Goal: Complete application form: Complete application form

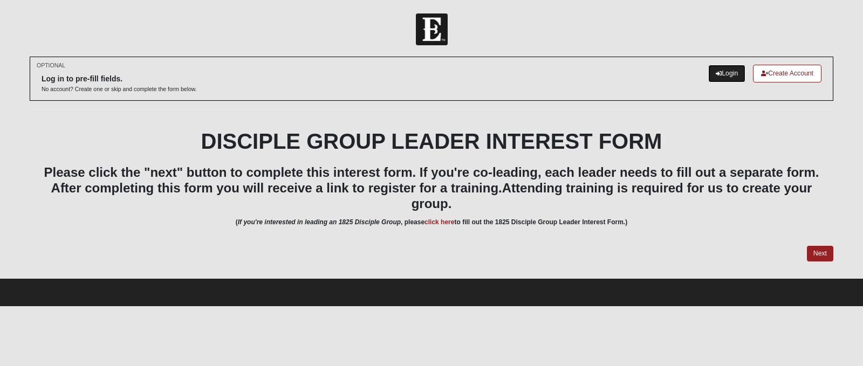
drag, startPoint x: 724, startPoint y: 69, endPoint x: 713, endPoint y: 77, distance: 13.2
click at [724, 69] on link "Login" at bounding box center [726, 74] width 37 height 18
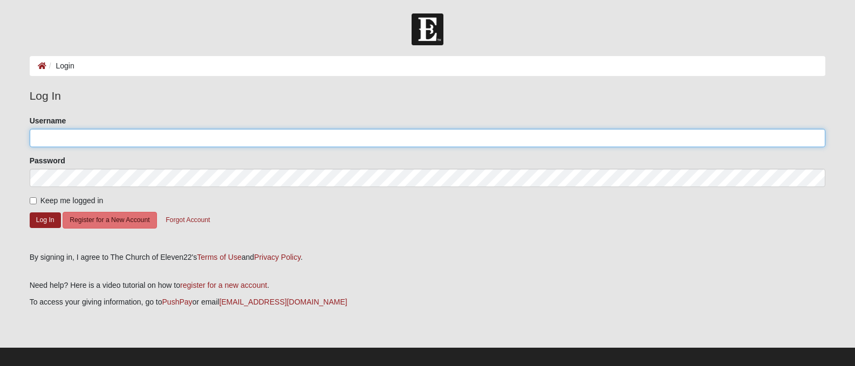
click at [83, 140] on input "Username" at bounding box center [428, 138] width 796 height 18
type input "venesa72"
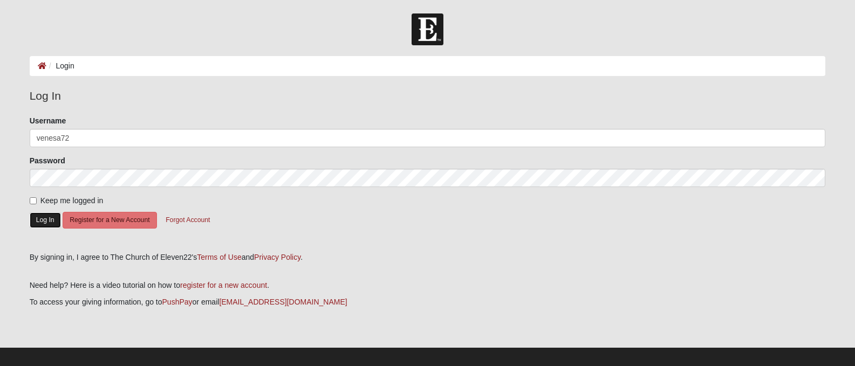
click at [50, 220] on button "Log In" at bounding box center [45, 221] width 31 height 16
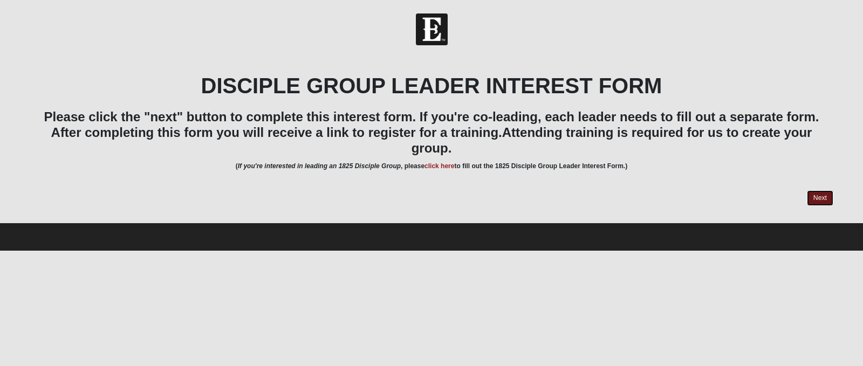
click at [815, 190] on link "Next" at bounding box center [820, 198] width 26 height 16
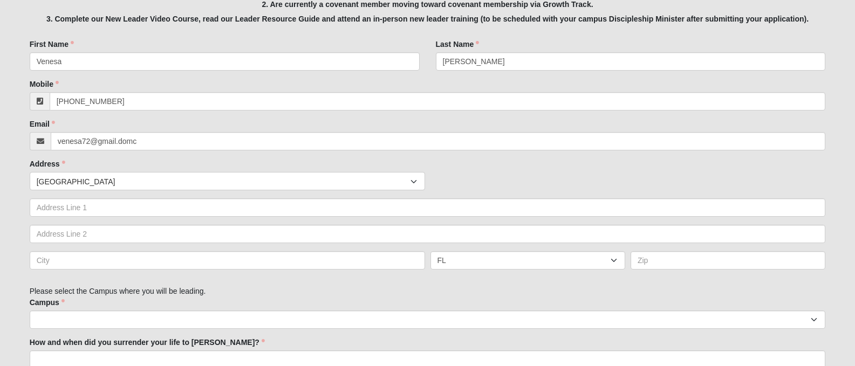
scroll to position [270, 0]
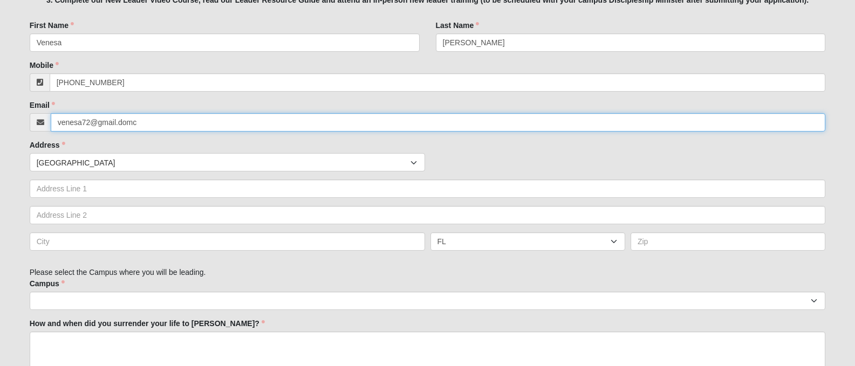
click at [165, 124] on input "venesa72@gmail.domc" at bounding box center [438, 122] width 775 height 18
drag, startPoint x: 164, startPoint y: 124, endPoint x: 133, endPoint y: 122, distance: 31.3
click at [133, 122] on input "venesa72@gmail.domc" at bounding box center [438, 122] width 775 height 18
click at [826, 113] on div at bounding box center [826, 113] width 0 height 0
click at [181, 124] on input "venesa72@gmail.domc" at bounding box center [438, 122] width 775 height 18
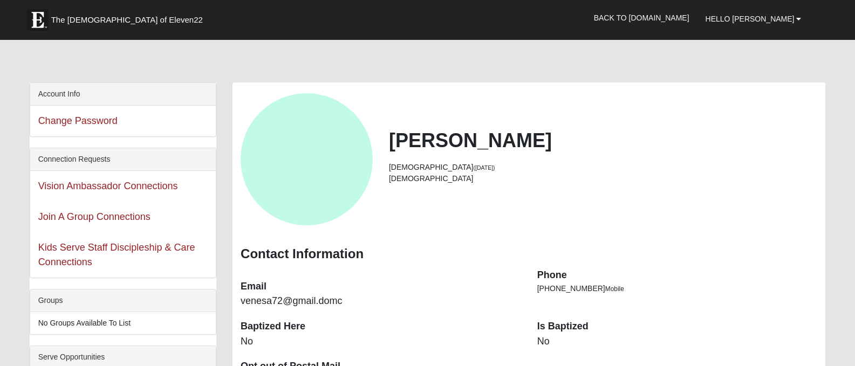
scroll to position [108, 0]
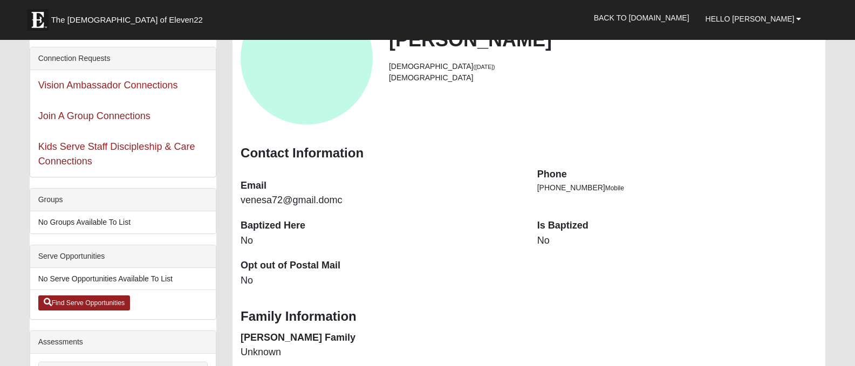
click at [308, 197] on dd "venesa72@gmail.domc" at bounding box center [381, 201] width 281 height 14
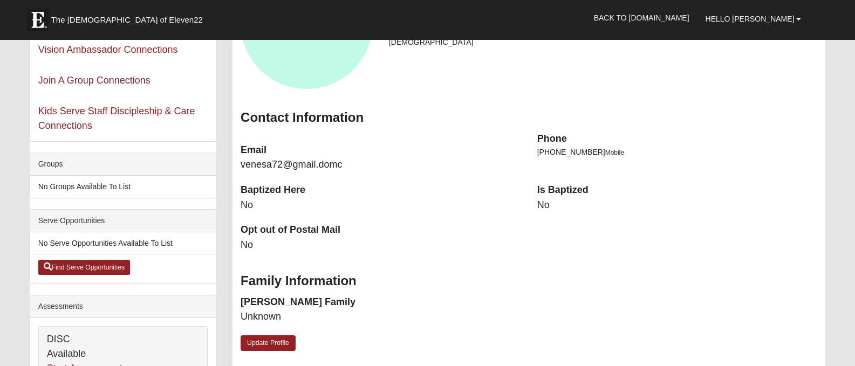
scroll to position [162, 0]
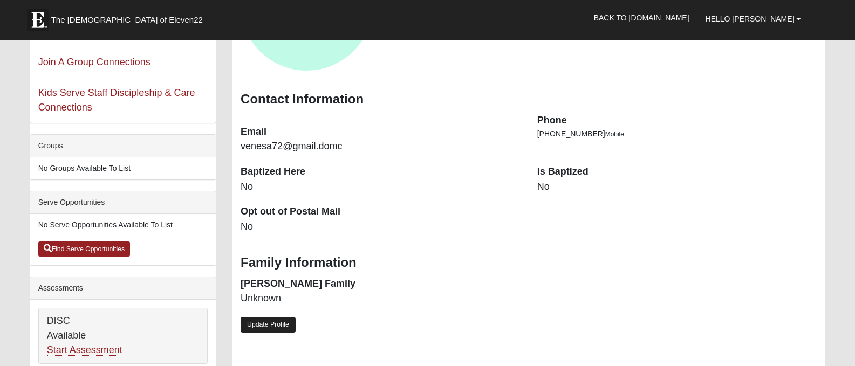
click at [283, 326] on link "Update Profile" at bounding box center [268, 325] width 55 height 16
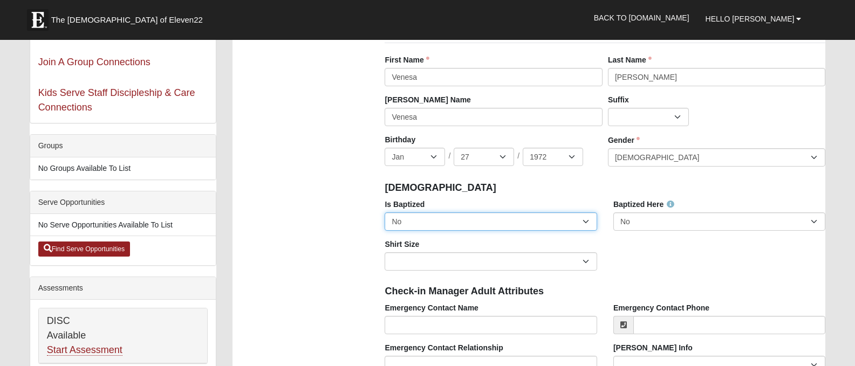
click at [416, 220] on select "No Yes" at bounding box center [491, 222] width 212 height 18
select select "True"
click at [385, 213] on select "No Yes" at bounding box center [491, 222] width 212 height 18
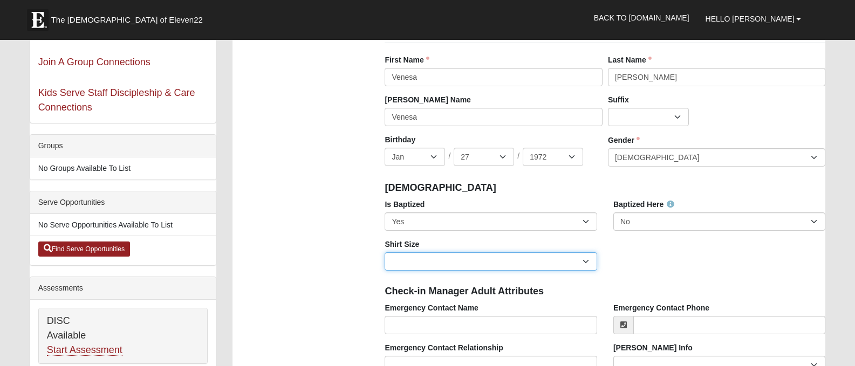
click at [415, 257] on select "Adult Small Adult Medium Adult Large Adult XL Adult XXL Adult 3XL Adult 4XL You…" at bounding box center [491, 262] width 212 height 18
select select "Adult XL"
click at [385, 253] on select "Adult Small Adult Medium Adult Large Adult XL Adult XXL Adult 3XL Adult 4XL You…" at bounding box center [491, 262] width 212 height 18
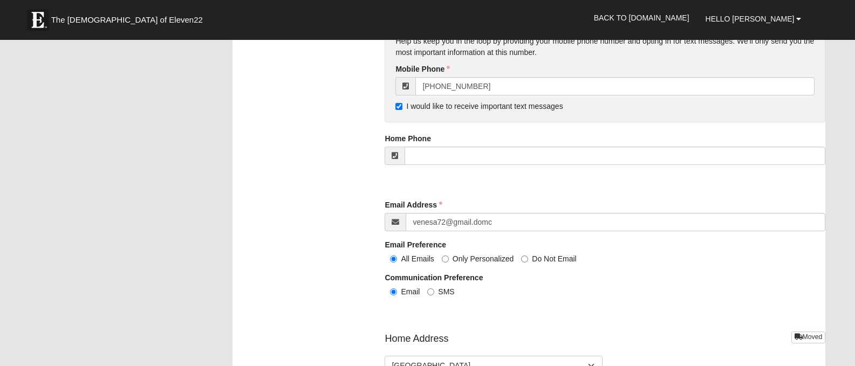
scroll to position [1079, 0]
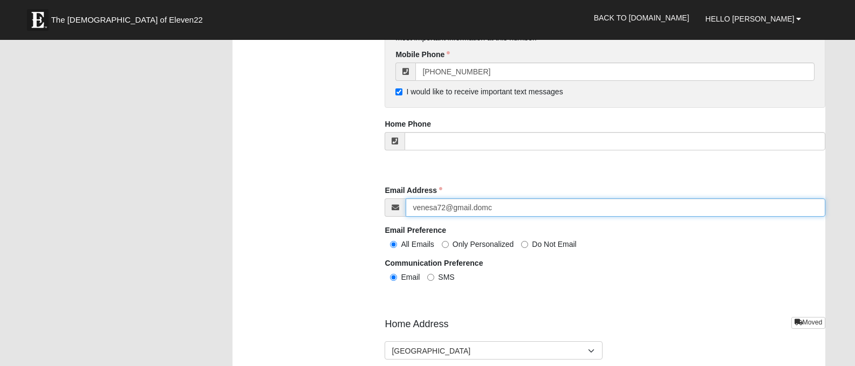
click at [496, 208] on input "venesa72@gmail.domc" at bounding box center [616, 208] width 420 height 18
type input "venesa72@gmail.com"
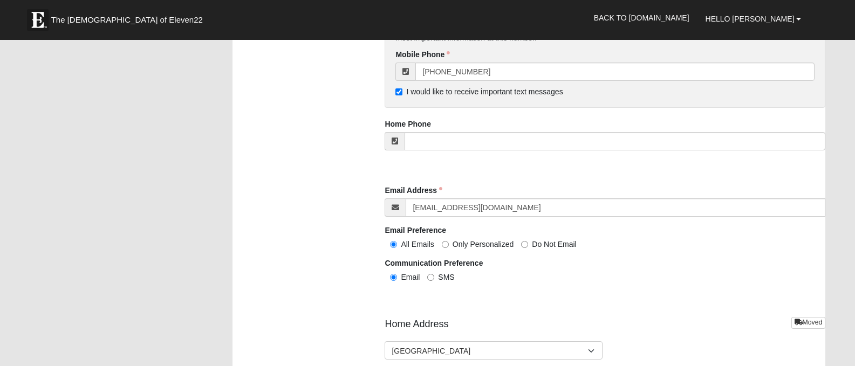
click at [681, 248] on div "All Emails Only Personalized Do Not Email" at bounding box center [605, 243] width 441 height 11
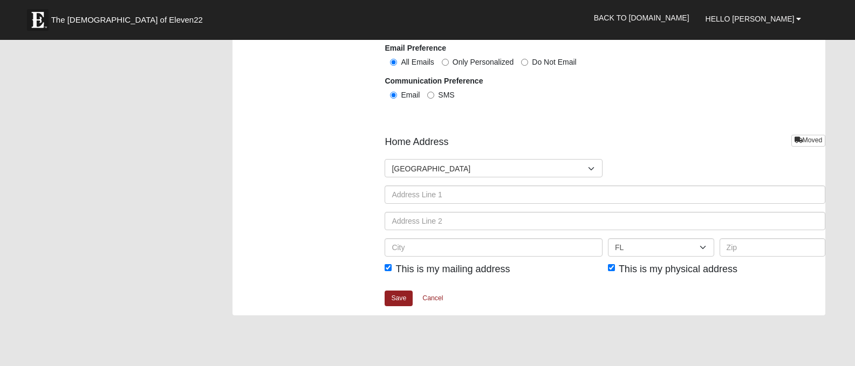
scroll to position [1238, 0]
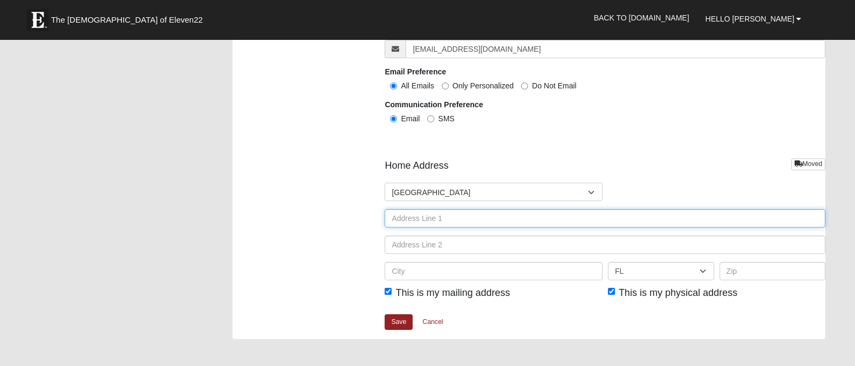
drag, startPoint x: 435, startPoint y: 216, endPoint x: 438, endPoint y: 212, distance: 5.8
click at [435, 216] on input "text" at bounding box center [605, 218] width 441 height 18
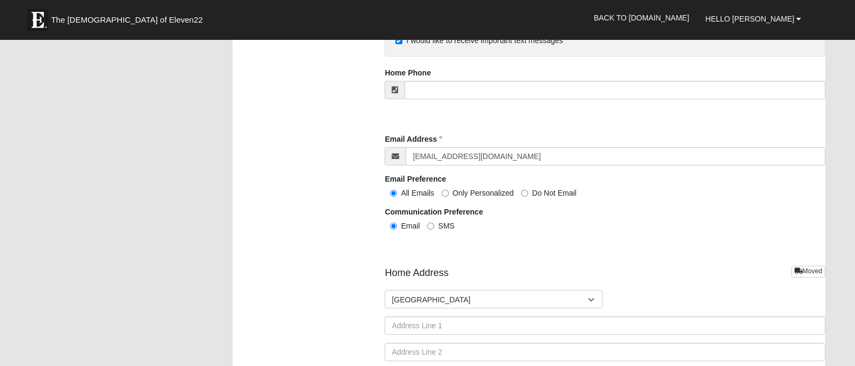
scroll to position [1130, 0]
click at [433, 227] on input "SMS" at bounding box center [430, 226] width 7 height 7
radio input "true"
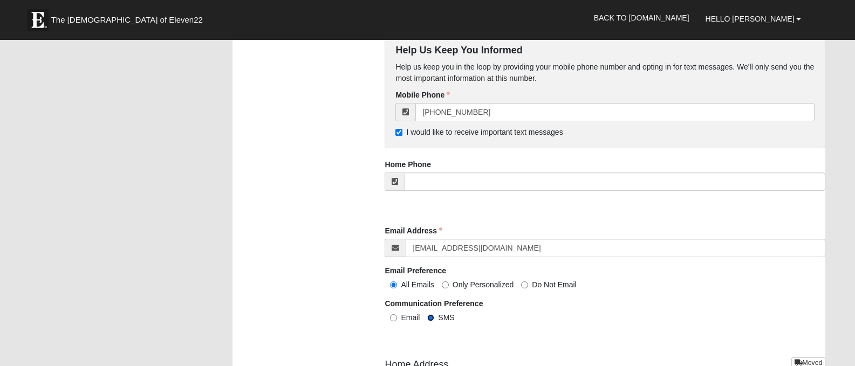
scroll to position [1022, 0]
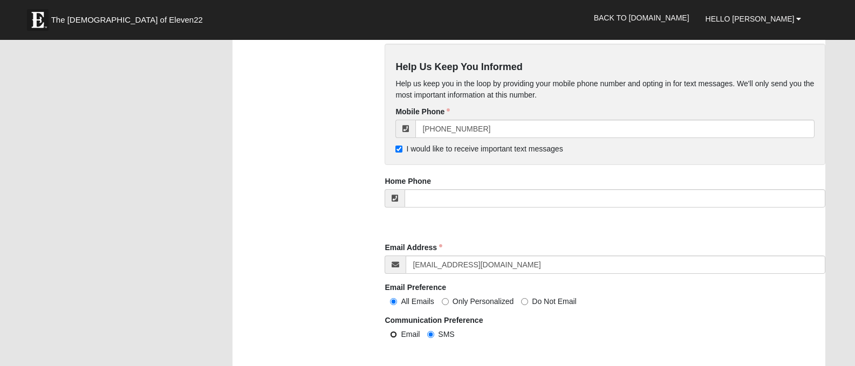
click at [392, 337] on input "Email" at bounding box center [393, 334] width 7 height 7
radio input "true"
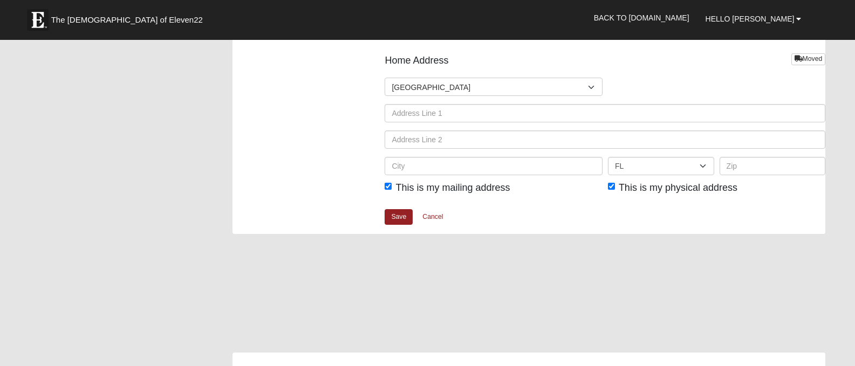
scroll to position [1346, 0]
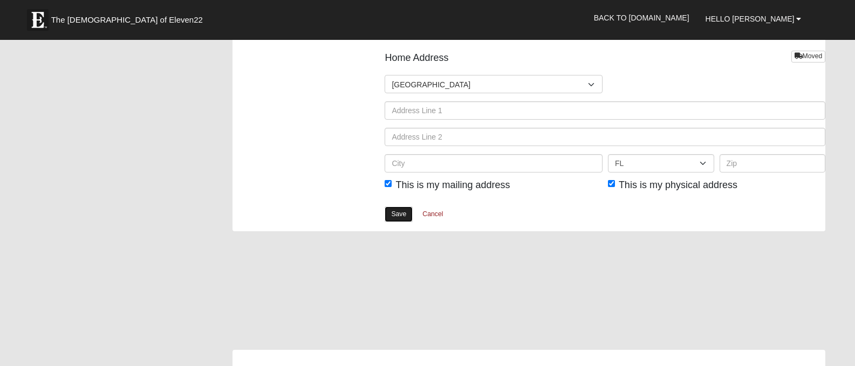
drag, startPoint x: 393, startPoint y: 214, endPoint x: 392, endPoint y: 220, distance: 6.0
click at [393, 214] on link "Save" at bounding box center [399, 215] width 28 height 16
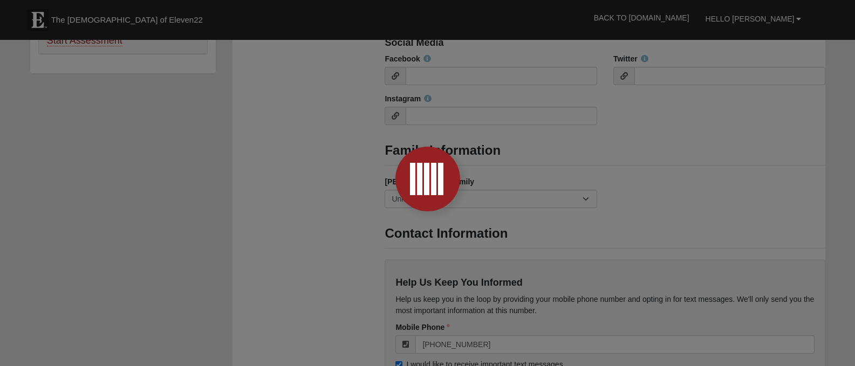
scroll to position [590, 0]
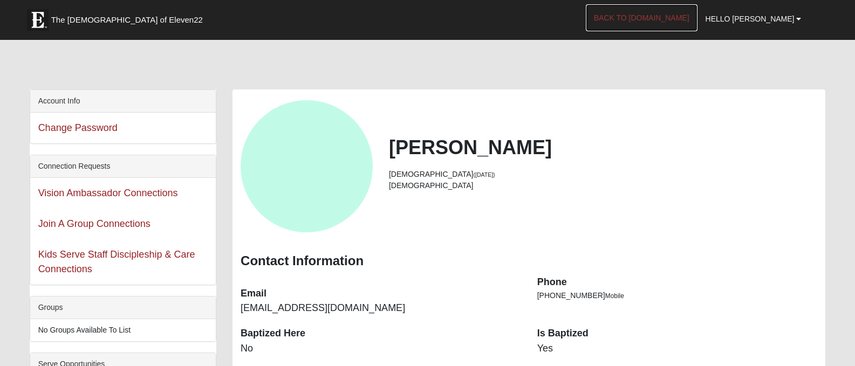
click at [698, 17] on link "Back to [DOMAIN_NAME]" at bounding box center [642, 17] width 112 height 27
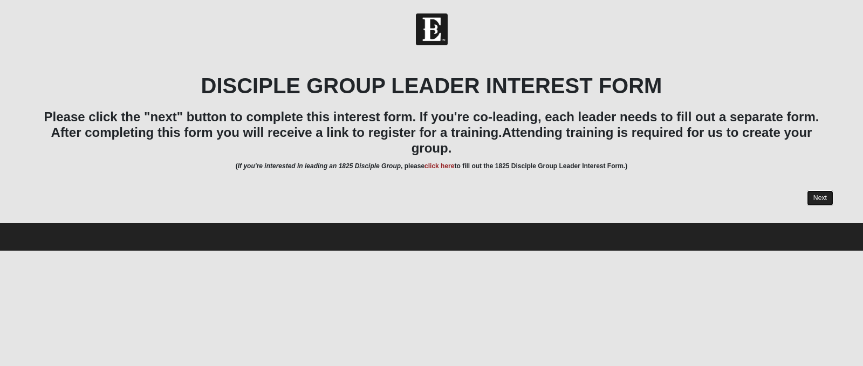
click at [825, 190] on link "Next" at bounding box center [820, 198] width 26 height 16
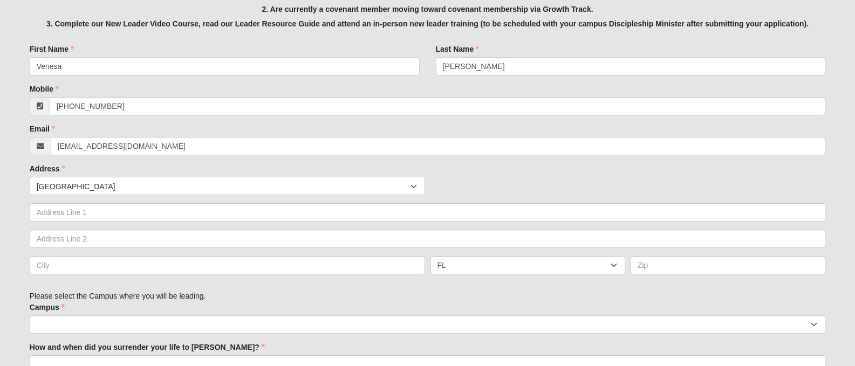
scroll to position [270, 0]
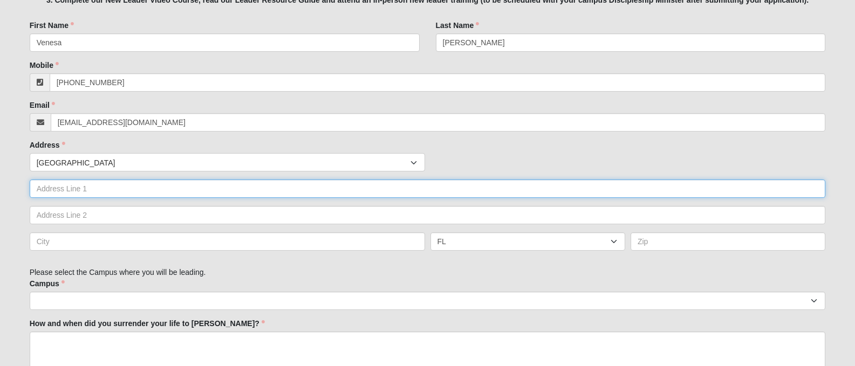
click at [134, 190] on input "text" at bounding box center [428, 189] width 796 height 18
type input "9045 Lee Vista Blvd"
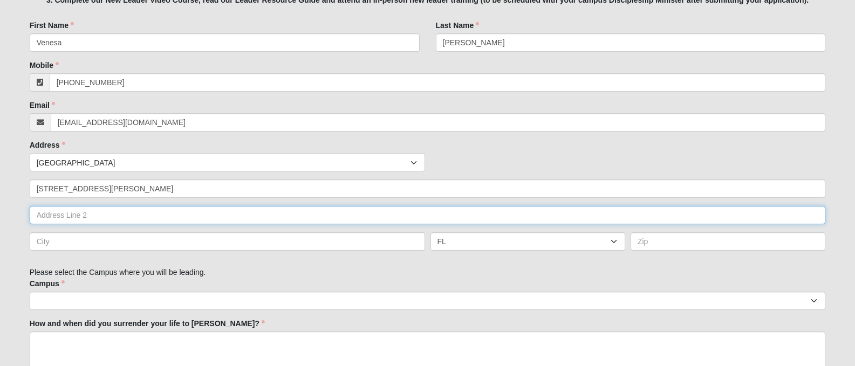
type input "1501"
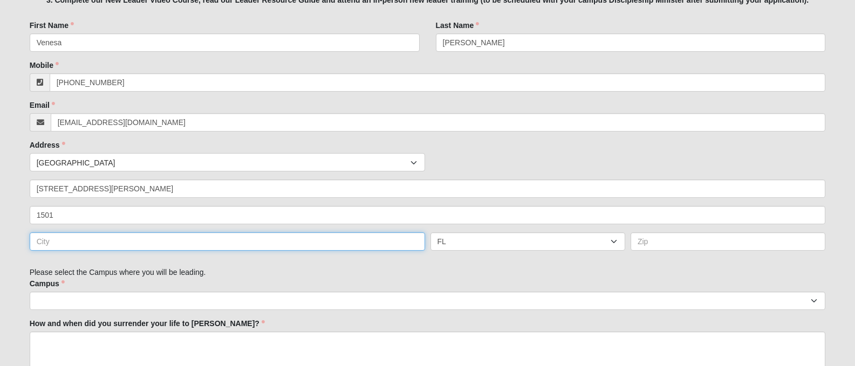
type input "Orlando"
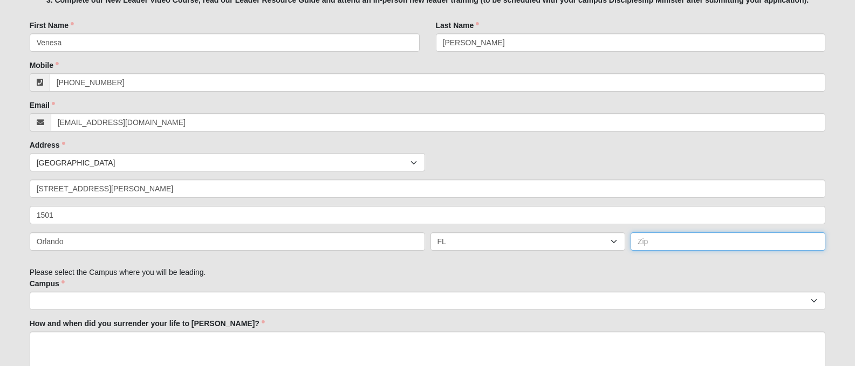
type input "32829"
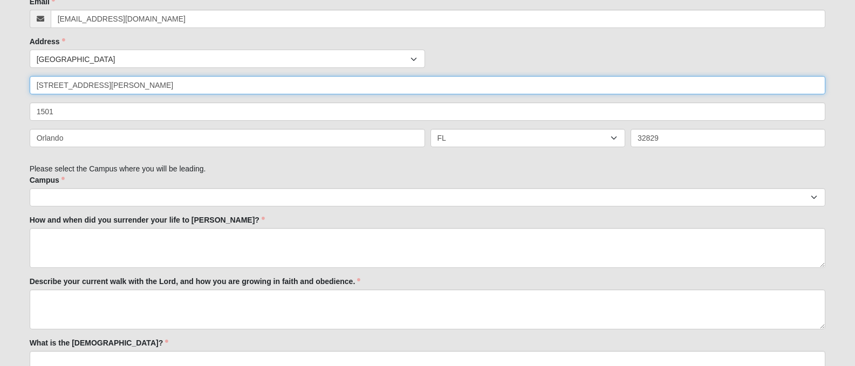
scroll to position [378, 0]
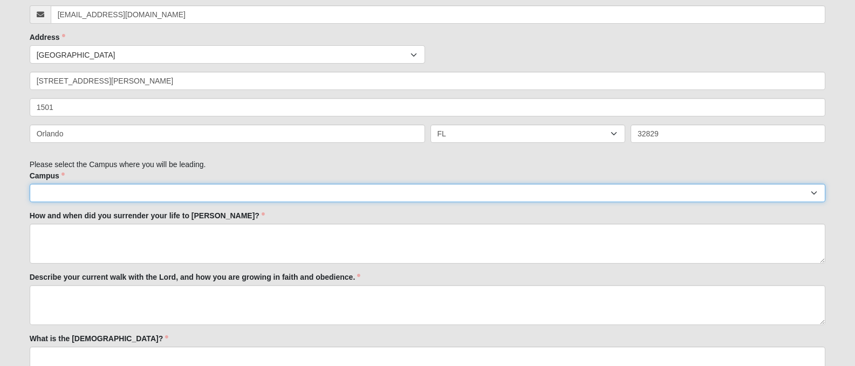
click at [176, 196] on select "Arlington Baymeadows Eleven22 Online Fleming Island Jesup Mandarin North Jax Or…" at bounding box center [428, 193] width 796 height 18
select select "10"
click at [30, 184] on select "Arlington Baymeadows Eleven22 Online Fleming Island Jesup Mandarin North Jax Or…" at bounding box center [428, 193] width 796 height 18
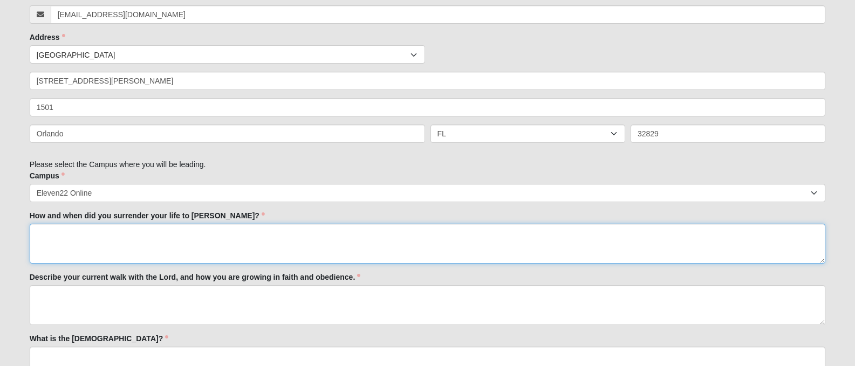
click at [89, 241] on textarea "How and when did you surrender your life to Jesus?" at bounding box center [428, 244] width 796 height 40
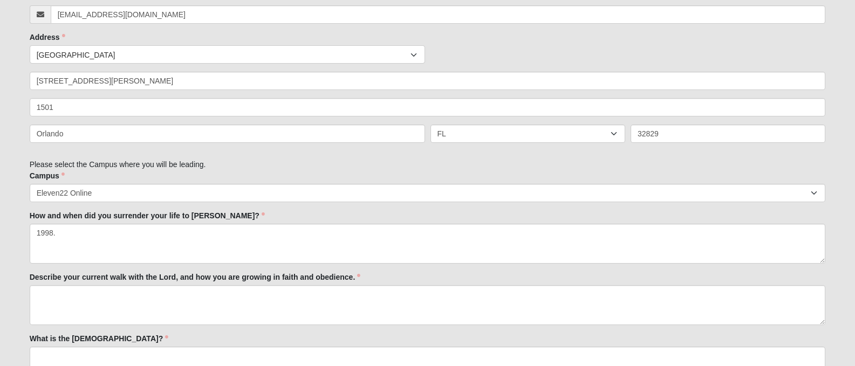
click at [140, 216] on label "How and when did you surrender your life to Jesus?" at bounding box center [147, 215] width 235 height 11
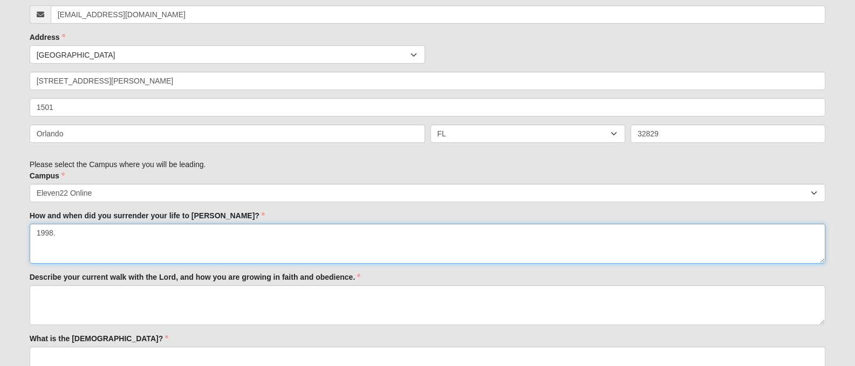
click at [140, 224] on textarea "1998." at bounding box center [428, 244] width 796 height 40
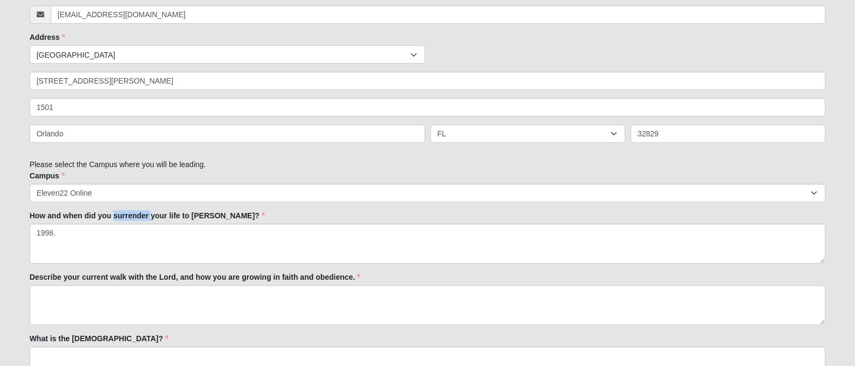
click at [140, 216] on label "How and when did you surrender your life to Jesus?" at bounding box center [147, 215] width 235 height 11
click at [140, 224] on textarea "1998." at bounding box center [428, 244] width 796 height 40
click at [140, 216] on label "How and when did you surrender your life to Jesus?" at bounding box center [147, 215] width 235 height 11
click at [140, 224] on textarea "1998." at bounding box center [428, 244] width 796 height 40
copy div "How and when did you surrender your life to Jesus?"
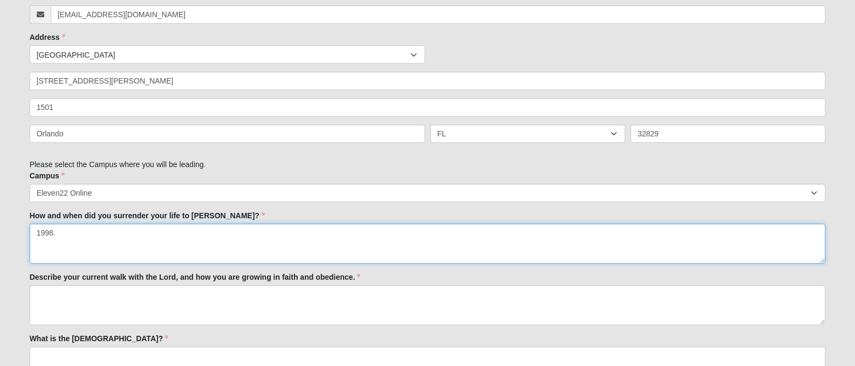
click at [99, 240] on textarea "1998." at bounding box center [428, 244] width 796 height 40
type textarea "1"
type textarea "i"
drag, startPoint x: 235, startPoint y: 237, endPoint x: 68, endPoint y: 228, distance: 166.9
click at [68, 228] on textarea "In 1998 I accepted Jesus into my life not knowing what" at bounding box center [428, 244] width 796 height 40
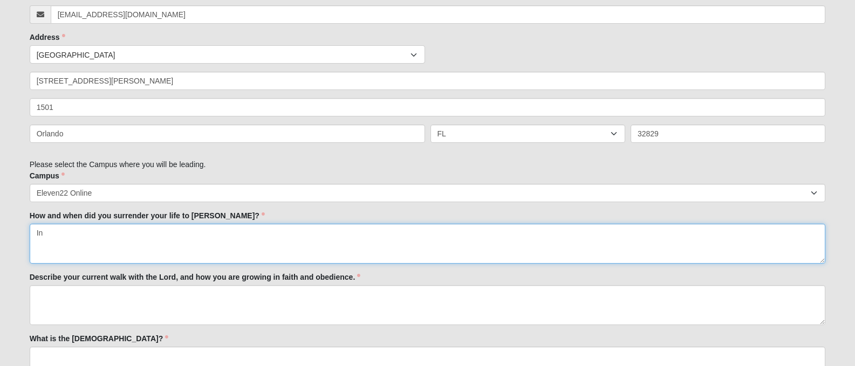
type textarea "I"
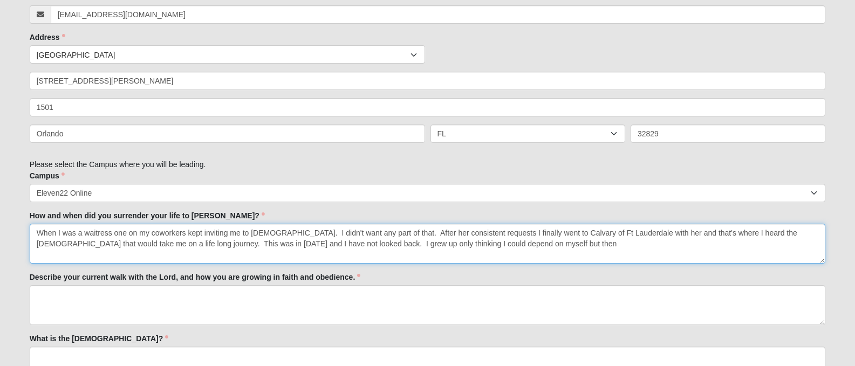
click at [118, 243] on textarea "When I was a waitress one on my coworkers kept inviting me to church. I didn't …" at bounding box center [428, 244] width 796 height 40
drag, startPoint x: 383, startPoint y: 243, endPoint x: 581, endPoint y: 262, distance: 198.9
click at [581, 262] on textarea "When I was a waitress one on my coworkers kept inviting me to church. I didn't …" at bounding box center [428, 244] width 796 height 40
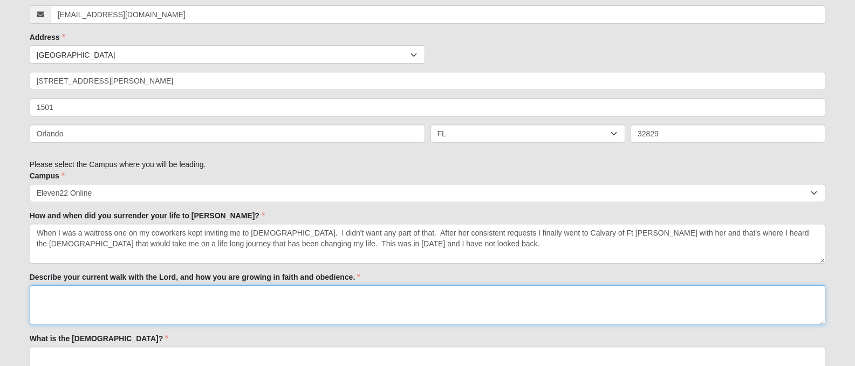
click at [112, 308] on textarea "Describe your current walk with the Lord, and how you are growing in faith and …" at bounding box center [428, 305] width 796 height 40
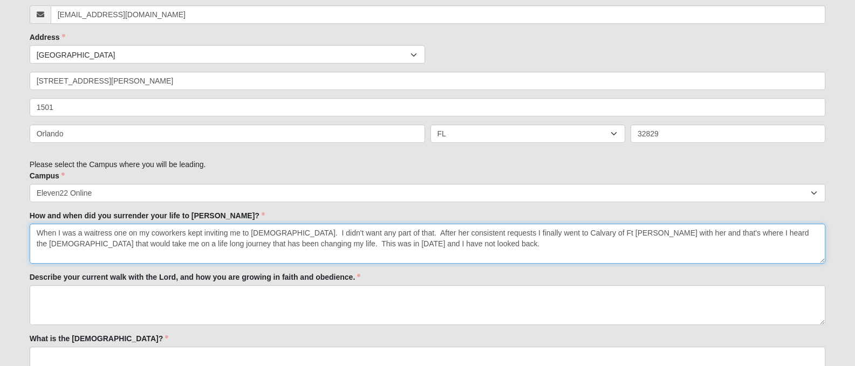
click at [417, 247] on textarea "When I was a waitress one on my coworkers kept inviting me to church. I didn't …" at bounding box center [428, 244] width 796 height 40
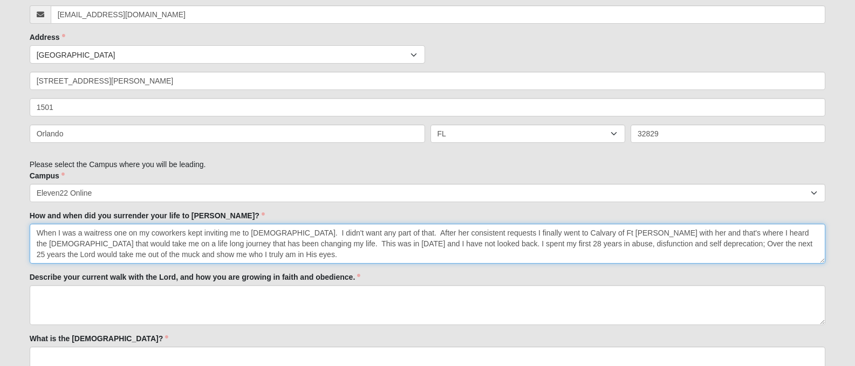
type textarea "When I was a waitress one on my coworkers kept inviting me to church. I didn't …"
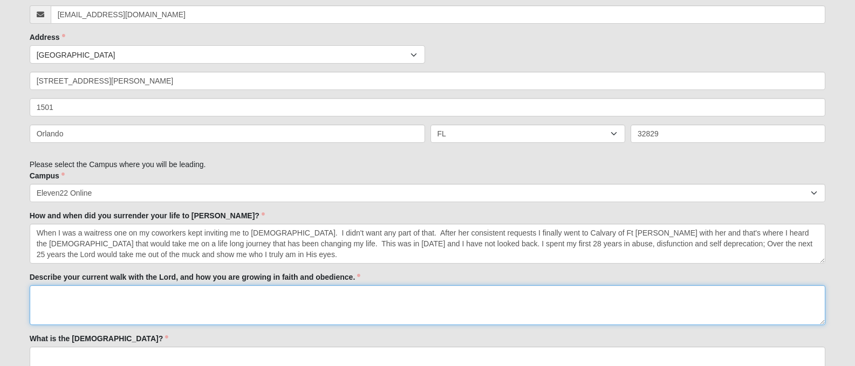
click at [434, 302] on textarea "Describe your current walk with the Lord, and how you are growing in faith and …" at bounding box center [428, 305] width 796 height 40
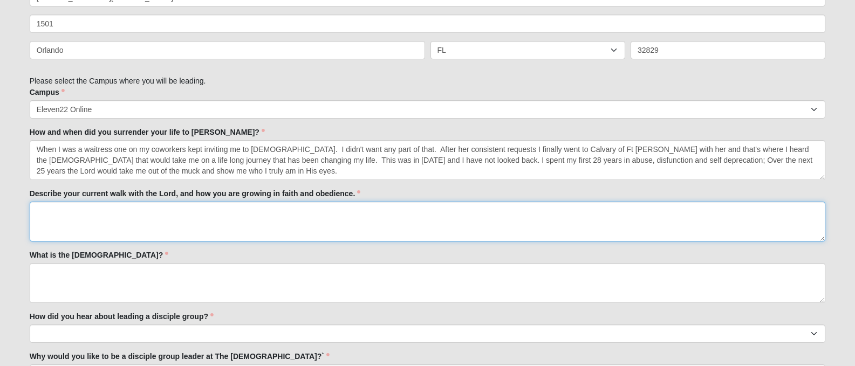
scroll to position [486, 0]
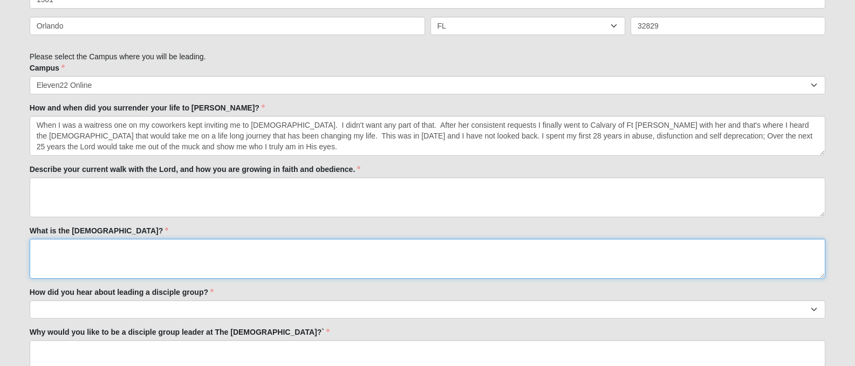
click at [152, 257] on textarea "What is the Gospel?" at bounding box center [428, 259] width 796 height 40
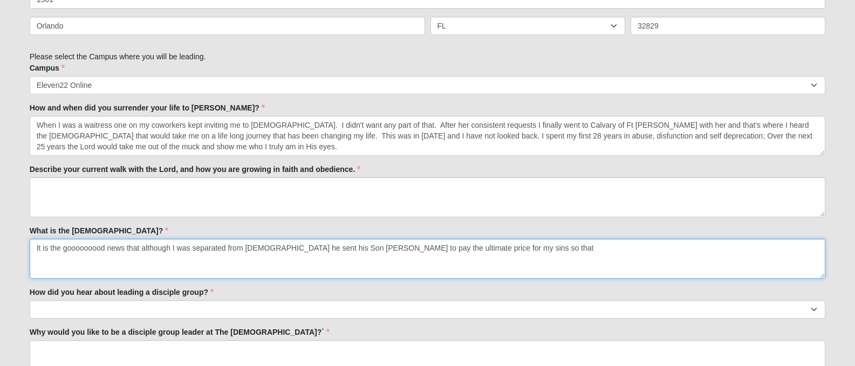
drag, startPoint x: 127, startPoint y: 248, endPoint x: 522, endPoint y: 247, distance: 394.4
click at [522, 247] on textarea "It is the gooooooood news that although I was separated from God he sent his So…" at bounding box center [428, 259] width 796 height 40
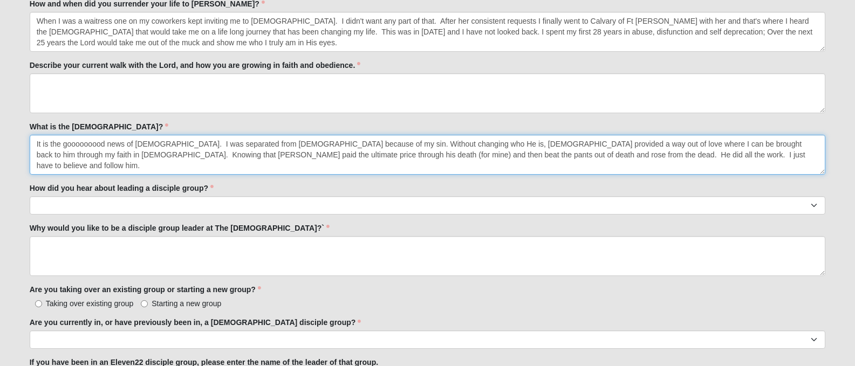
scroll to position [594, 0]
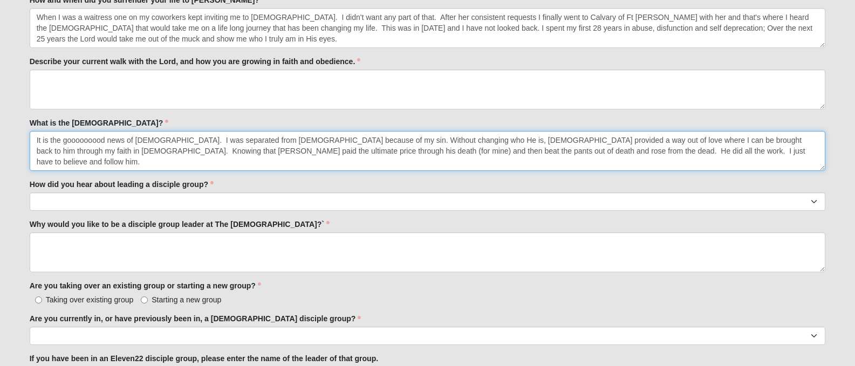
drag, startPoint x: 778, startPoint y: 139, endPoint x: 724, endPoint y: 135, distance: 54.1
click at [726, 140] on textarea "It is the gooooooood news of Jesus. I was separated from God because of my sin.…" at bounding box center [428, 151] width 796 height 40
click at [492, 140] on textarea "It is the gooooooood news of Jesus. I was separated from God because of my sin.…" at bounding box center [428, 151] width 796 height 40
click at [479, 140] on textarea "It is the gooooooood news of Jesus. I was separated from God because of my sin.…" at bounding box center [428, 151] width 796 height 40
click at [519, 140] on textarea "It is the gooooooood news of Jesus. I was separated from God because of my sin.…" at bounding box center [428, 151] width 796 height 40
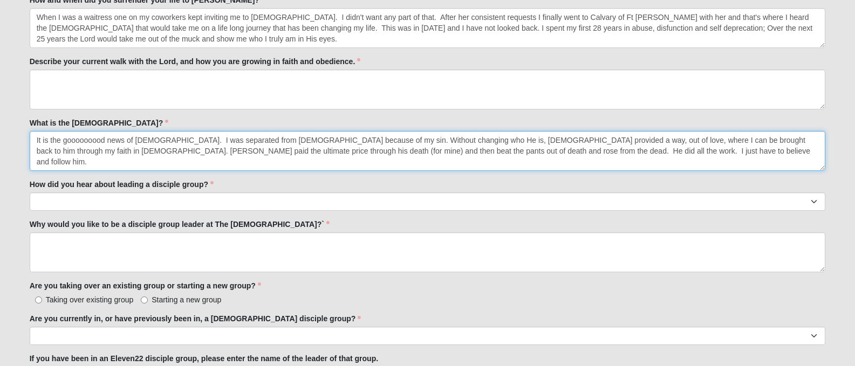
click at [479, 139] on textarea "It is the gooooooood news of Jesus. I was separated from God because of my sin.…" at bounding box center [428, 151] width 796 height 40
click at [478, 140] on textarea "It is the gooooooood news of Jesus. I was separated from God because of my sin.…" at bounding box center [428, 151] width 796 height 40
drag, startPoint x: 480, startPoint y: 139, endPoint x: 468, endPoint y: 139, distance: 12.4
click at [468, 139] on textarea "It is the gooooooood news of Jesus. I was separated from God because of my sin.…" at bounding box center [428, 151] width 796 height 40
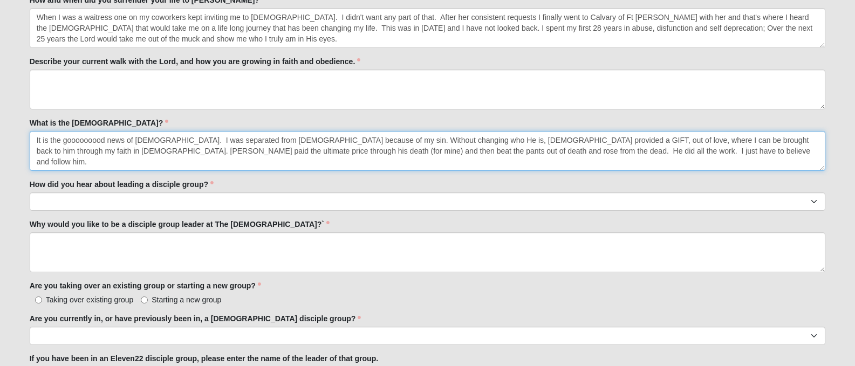
drag, startPoint x: 673, startPoint y: 140, endPoint x: 708, endPoint y: 141, distance: 35.1
click at [708, 141] on textarea "It is the gooooooood news of Jesus. I was separated from God because of my sin.…" at bounding box center [428, 151] width 796 height 40
click at [530, 153] on textarea "It is the gooooooood news of Jesus. I was separated from God because of my sin.…" at bounding box center [428, 151] width 796 height 40
drag, startPoint x: 407, startPoint y: 151, endPoint x: 552, endPoint y: 154, distance: 144.6
click at [552, 154] on textarea "It is the gooooooood news of Jesus. I was separated from God because of my sin.…" at bounding box center [428, 151] width 796 height 40
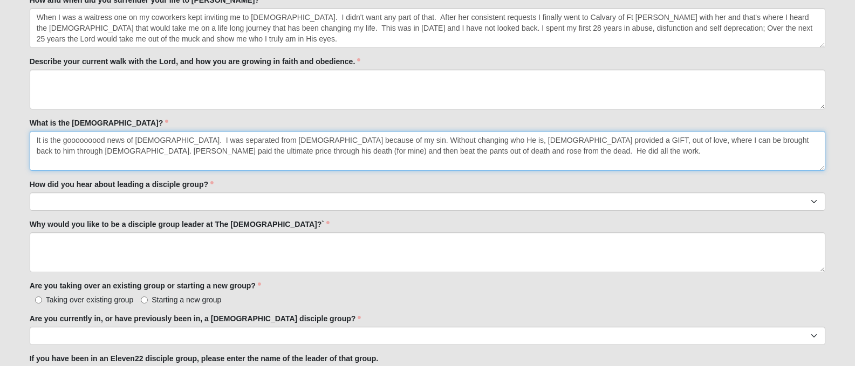
type textarea "It is the gooooooood news of Jesus. I was separated from God because of my sin.…"
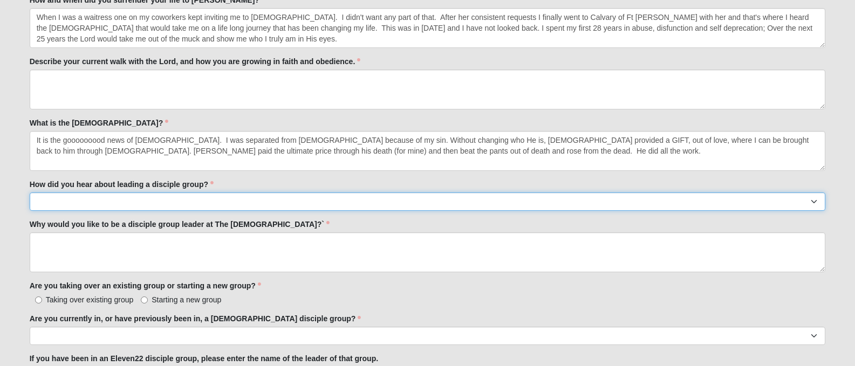
click at [254, 202] on select "Worship Guide Sermon/In-service announcement Website Social Media Eleven22 App …" at bounding box center [428, 202] width 796 height 18
select select "My Current disciple group leader"
click at [30, 193] on select "Worship Guide Sermon/In-service announcement Website Social Media Eleven22 App …" at bounding box center [428, 202] width 796 height 18
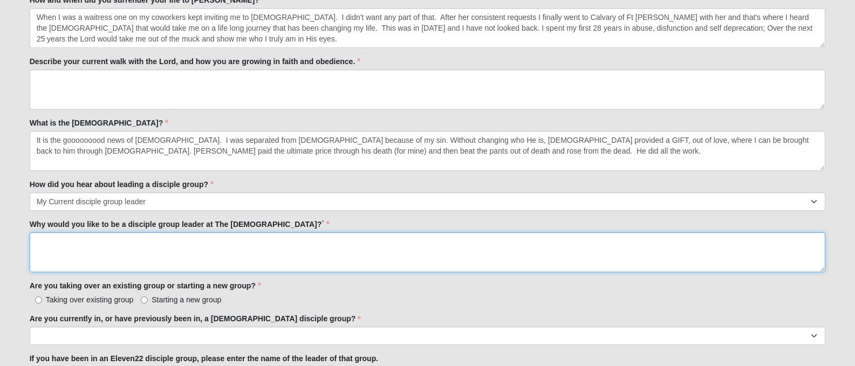
click at [106, 238] on textarea "Why would you like to be a disciple group leader at The Church of Eleven22?`" at bounding box center [428, 253] width 796 height 40
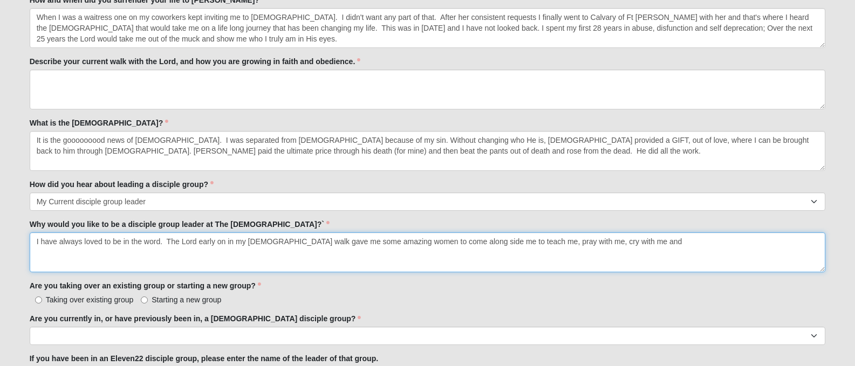
click at [573, 241] on textarea "I have always loved to be in the word. The Lord early on in my Christian walk g…" at bounding box center [428, 253] width 796 height 40
click at [646, 243] on textarea "I have always loved to be in the word. The Lord early on in my Christian walk g…" at bounding box center [428, 253] width 796 height 40
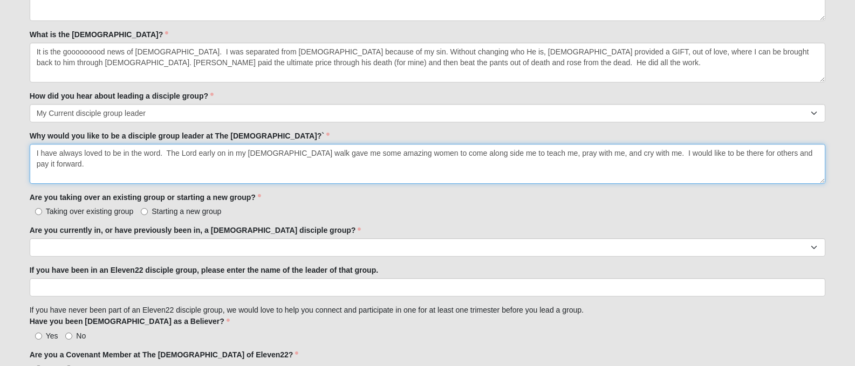
scroll to position [701, 0]
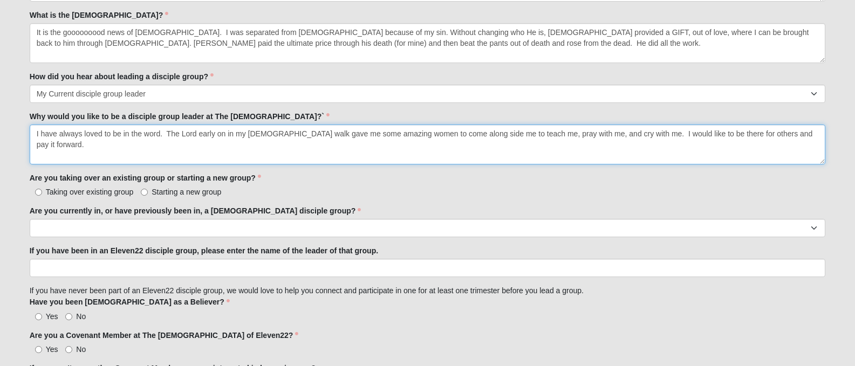
type textarea "I have always loved to be in the word. The Lord early on in my Christian walk g…"
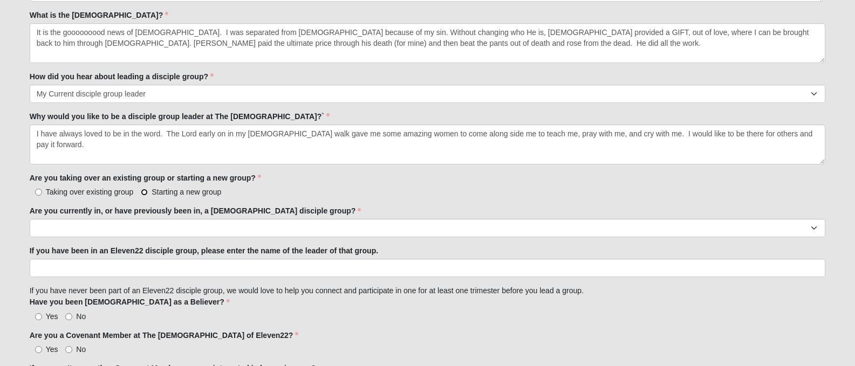
click at [145, 190] on input "Starting a new group" at bounding box center [144, 192] width 7 height 7
radio input "true"
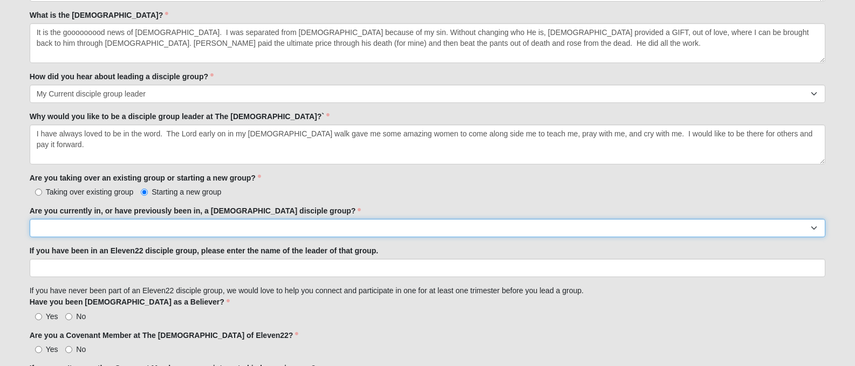
click at [108, 228] on select "Yes No" at bounding box center [428, 228] width 796 height 18
select select "Yes"
click at [30, 219] on select "Yes No" at bounding box center [428, 228] width 796 height 18
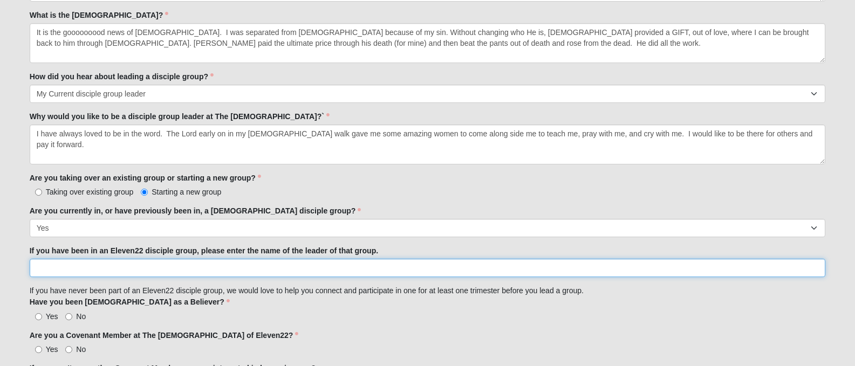
click at [59, 268] on input "If you have been in an Eleven22 disciple group, please enter the name of the le…" at bounding box center [428, 268] width 796 height 18
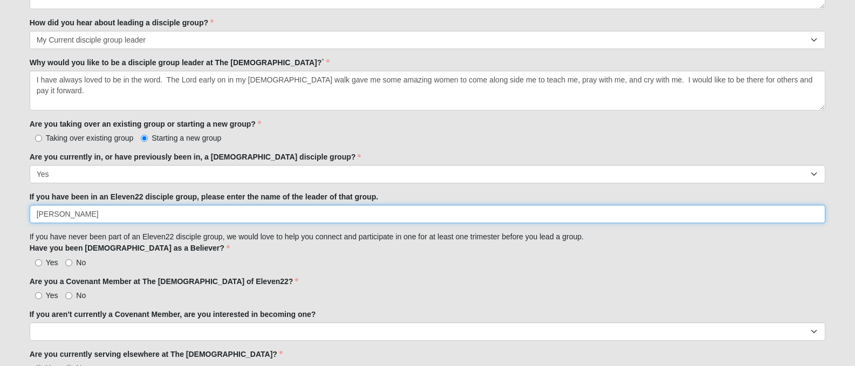
type input "Jaime Maury"
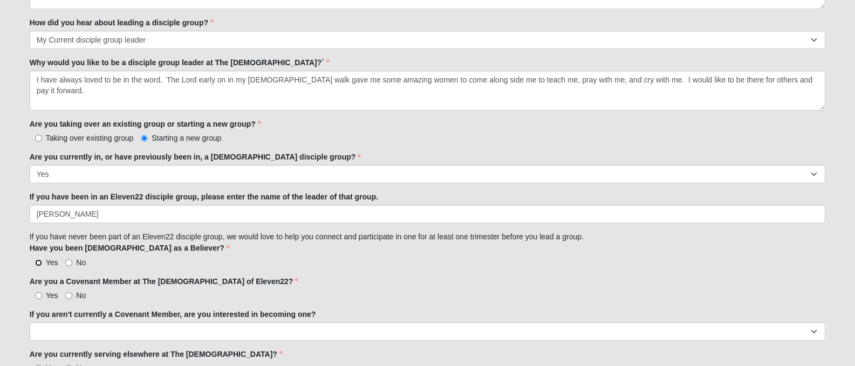
click at [37, 262] on input "Yes" at bounding box center [38, 263] width 7 height 7
radio input "true"
click at [69, 295] on input "No" at bounding box center [68, 295] width 7 height 7
radio input "true"
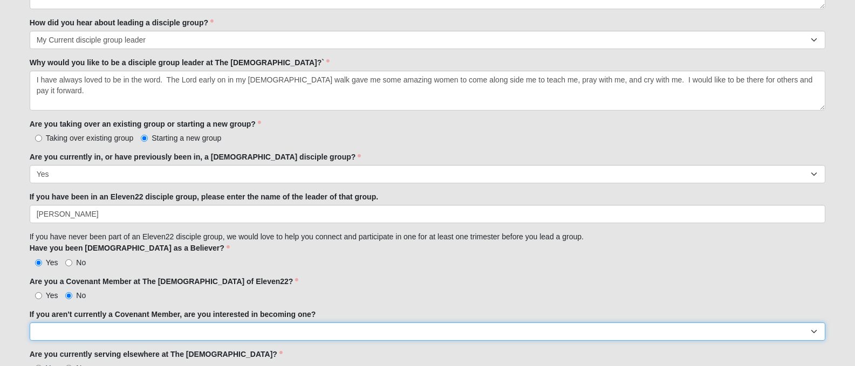
click at [93, 333] on select "Yes No" at bounding box center [428, 332] width 796 height 18
select select "Yes"
click at [30, 323] on select "Yes No" at bounding box center [428, 332] width 796 height 18
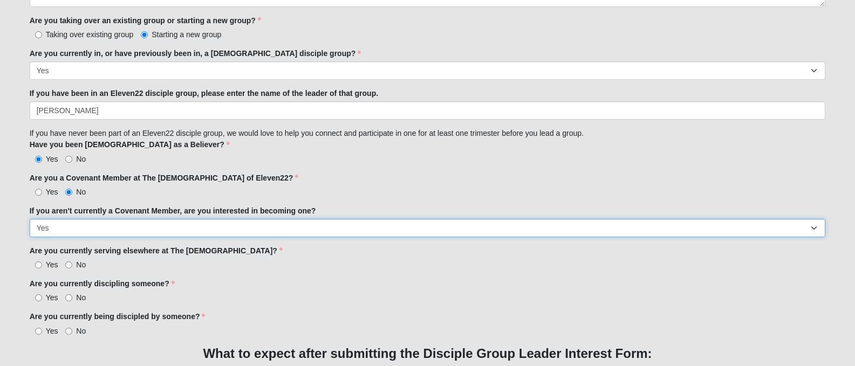
scroll to position [863, 0]
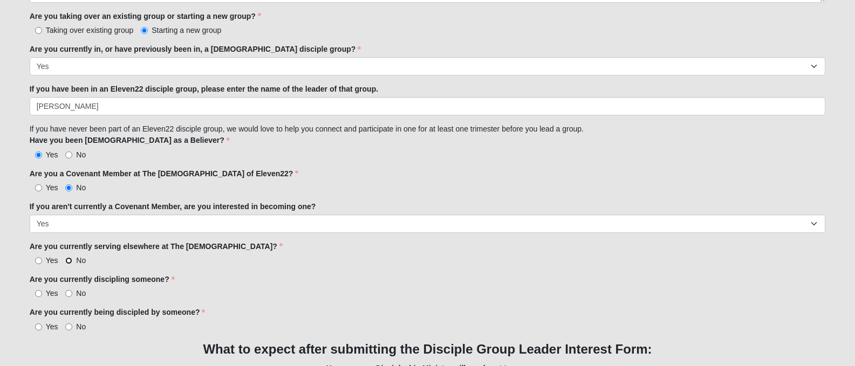
click at [72, 261] on input "No" at bounding box center [68, 260] width 7 height 7
radio input "true"
click at [66, 294] on input "No" at bounding box center [68, 293] width 7 height 7
radio input "true"
click at [40, 326] on input "Yes" at bounding box center [38, 327] width 7 height 7
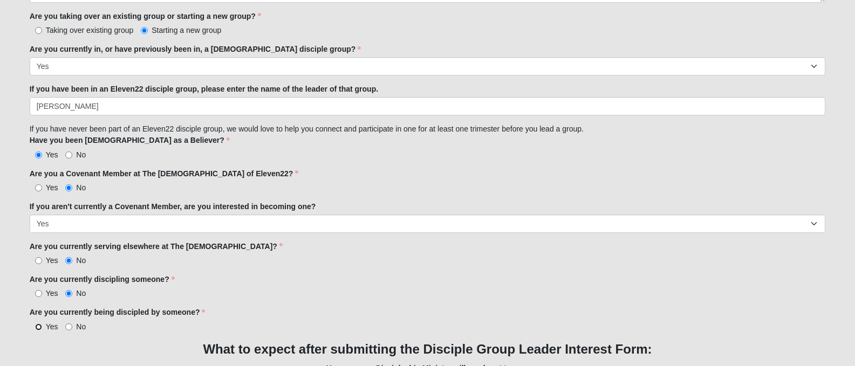
radio input "true"
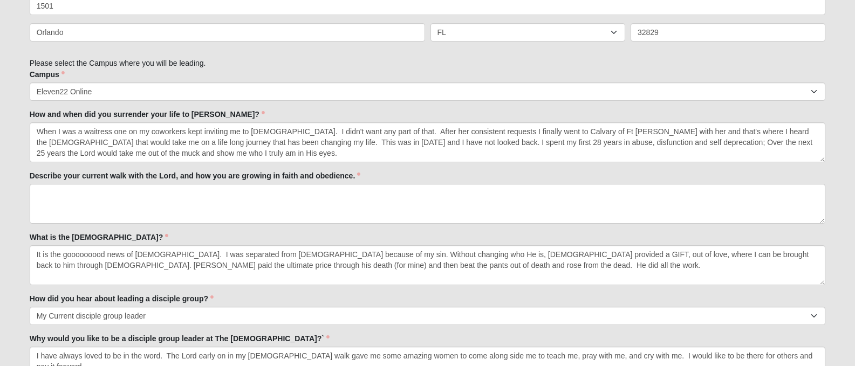
scroll to position [463, 0]
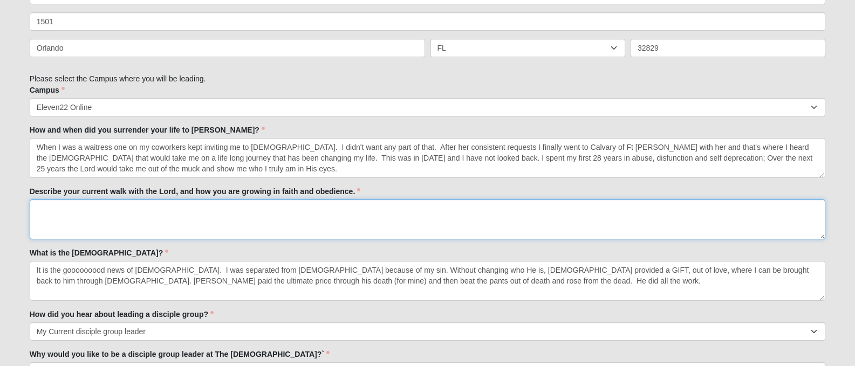
click at [80, 213] on textarea "Describe your current walk with the Lord, and how you are growing in faith and …" at bounding box center [428, 220] width 796 height 40
click at [196, 217] on textarea "Describe your current walk with the Lord, and how you are growing in faith and …" at bounding box center [428, 220] width 796 height 40
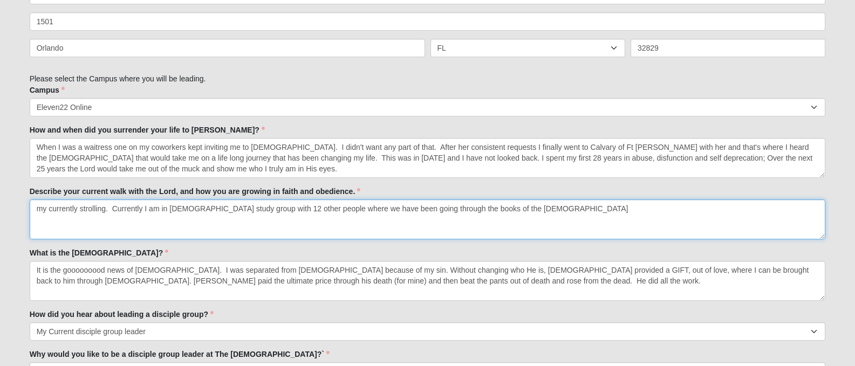
click at [113, 208] on textarea "my currently strolling. Currently I am in bible study group with 12 other peopl…" at bounding box center [428, 220] width 796 height 40
drag, startPoint x: 394, startPoint y: 209, endPoint x: 283, endPoint y: 208, distance: 110.6
click at [283, 208] on textarea "my currently strolling. Since Covid I have been attending a home church Current…" at bounding box center [428, 220] width 796 height 40
drag, startPoint x: 352, startPoint y: 209, endPoint x: 422, endPoint y: 209, distance: 70.1
click at [422, 209] on textarea "my currently strolling. Since Covid I have been attending a home church with 12…" at bounding box center [428, 220] width 796 height 40
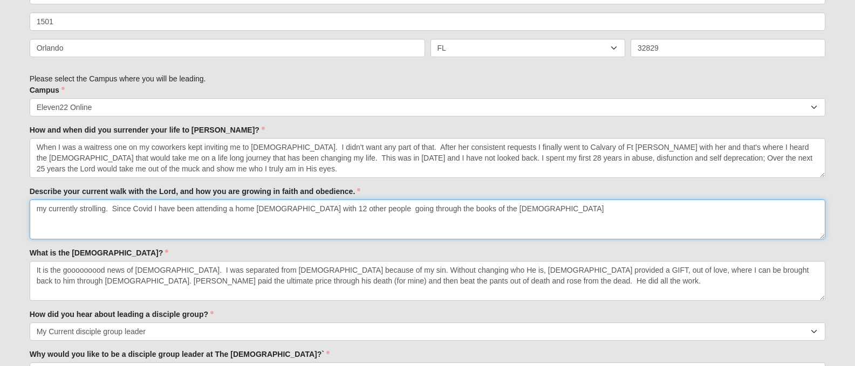
drag, startPoint x: 372, startPoint y: 207, endPoint x: 351, endPoint y: 208, distance: 21.6
click at [351, 208] on textarea "my currently strolling. Since Covid I have been attending a home church with 12…" at bounding box center [428, 220] width 796 height 40
click at [483, 213] on textarea "my currently strolling. Since Covid I have been attending a home church with 12…" at bounding box center [428, 220] width 796 height 40
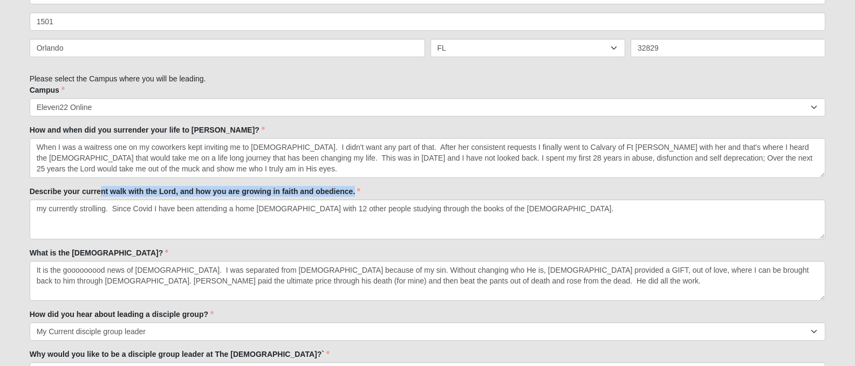
click at [104, 200] on div "Describe your current walk with the Lord, and how you are growing in faith and …" at bounding box center [428, 212] width 796 height 53
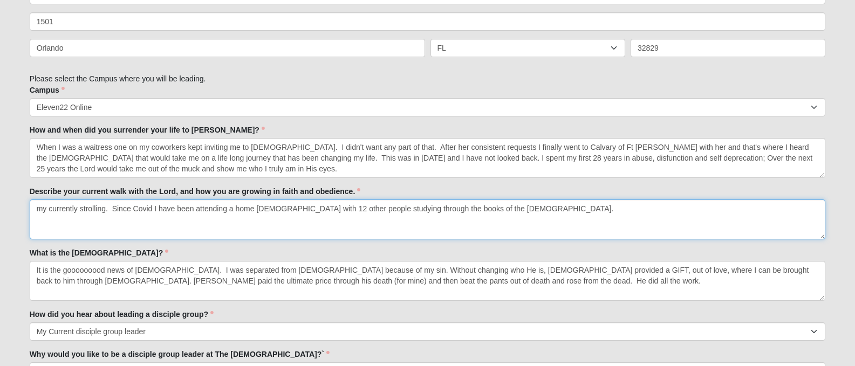
click at [110, 206] on textarea "my currently strolling. Since Covid I have been attending a home church with 12…" at bounding box center [428, 220] width 796 height 40
drag, startPoint x: 112, startPoint y: 206, endPoint x: 0, endPoint y: 200, distance: 111.8
click at [4, 205] on form "Hello Venesa My Account Log Out Disciple Group Leader Interest Form Events Disc…" at bounding box center [427, 200] width 855 height 1301
click at [422, 209] on textarea "Since Covid I have been attending a home church with 12 other people studying t…" at bounding box center [428, 220] width 796 height 40
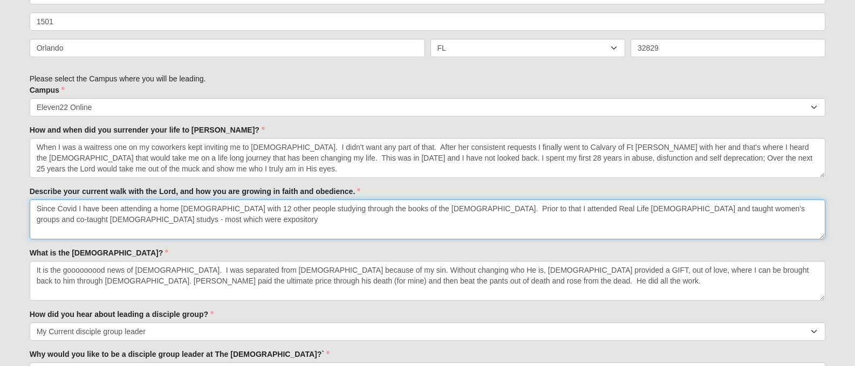
drag, startPoint x: 734, startPoint y: 208, endPoint x: 788, endPoint y: 219, distance: 55.6
click at [788, 219] on textarea "Since Covid I have been attending a home church with 12 other people studying t…" at bounding box center [428, 220] width 796 height 40
click at [544, 210] on textarea "Since Covid I have been attending a home church with 12 other people studying t…" at bounding box center [428, 220] width 796 height 40
click at [747, 208] on textarea "Since Covid I have been attending a home church with 12 other people studying t…" at bounding box center [428, 220] width 796 height 40
click at [758, 207] on textarea "Since Covid I have been attending a home church with 12 other people studying t…" at bounding box center [428, 220] width 796 height 40
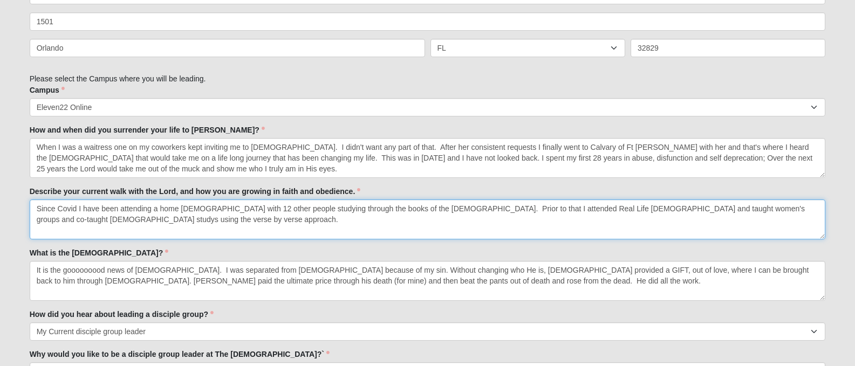
drag, startPoint x: 760, startPoint y: 209, endPoint x: 751, endPoint y: 209, distance: 9.2
click at [751, 209] on textarea "Since Covid I have been attending a home church with 12 other people studying t…" at bounding box center [428, 220] width 796 height 40
click at [103, 218] on textarea "Since Covid I have been attending a home church with 12 other people studying t…" at bounding box center [428, 220] width 796 height 40
click at [374, 222] on textarea "Since Covid I have been attending a home church with 12 other people studying t…" at bounding box center [428, 220] width 796 height 40
click at [413, 224] on textarea "Since Covid I have been attending a home church with 12 other people studying t…" at bounding box center [428, 220] width 796 height 40
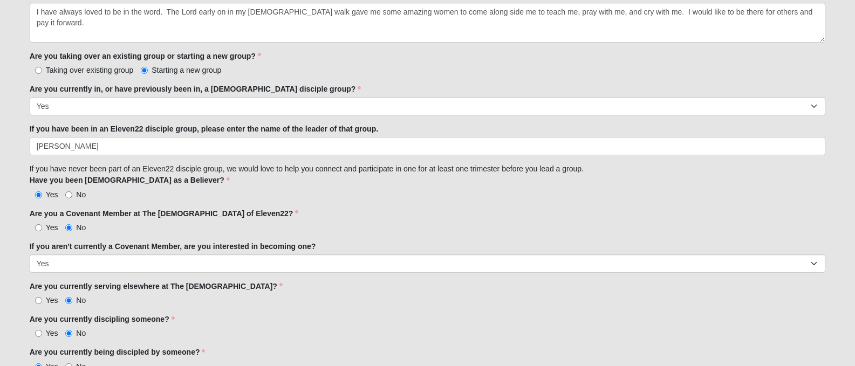
scroll to position [949, 0]
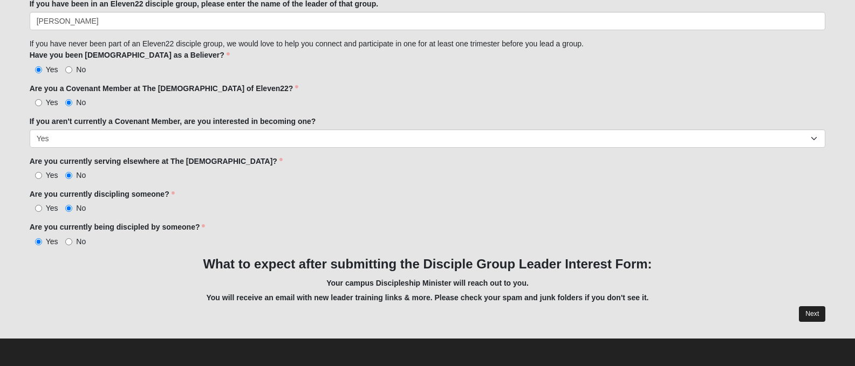
type textarea "Since Covid I have been attending a home church with 12 other people studying t…"
click at [818, 309] on link "Next" at bounding box center [812, 314] width 26 height 16
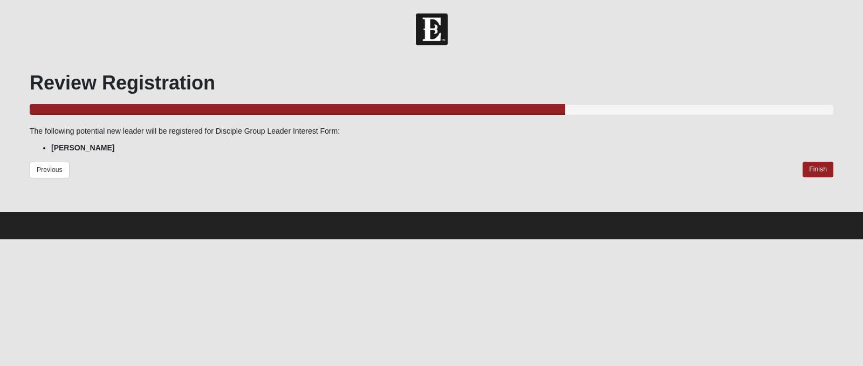
drag, startPoint x: 818, startPoint y: 301, endPoint x: 816, endPoint y: 306, distance: 5.8
drag, startPoint x: 816, startPoint y: 306, endPoint x: 824, endPoint y: 171, distance: 135.7
click at [824, 171] on link "Finish" at bounding box center [818, 170] width 31 height 16
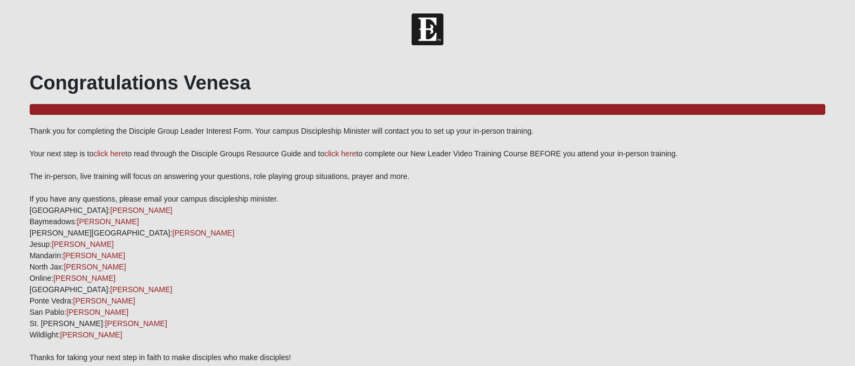
scroll to position [42, 0]
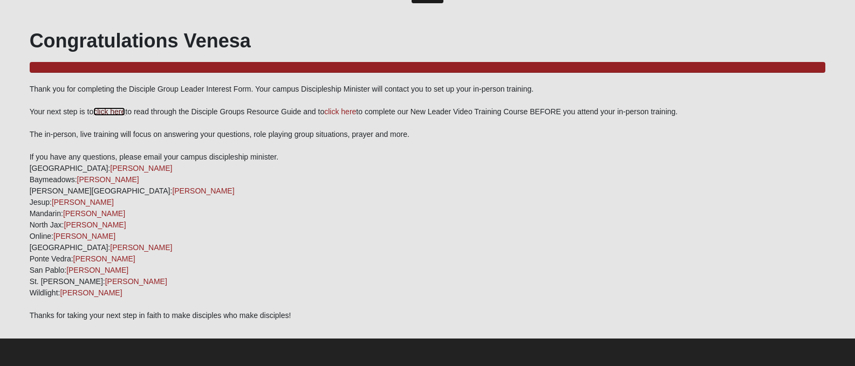
click at [111, 113] on link "click here" at bounding box center [109, 111] width 32 height 9
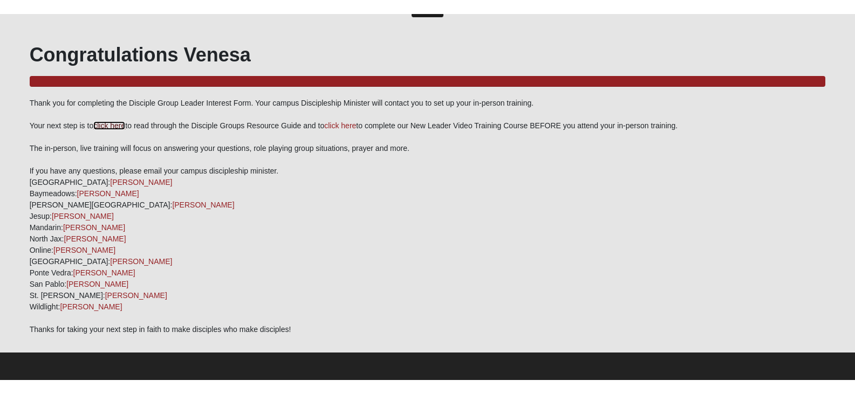
scroll to position [14, 0]
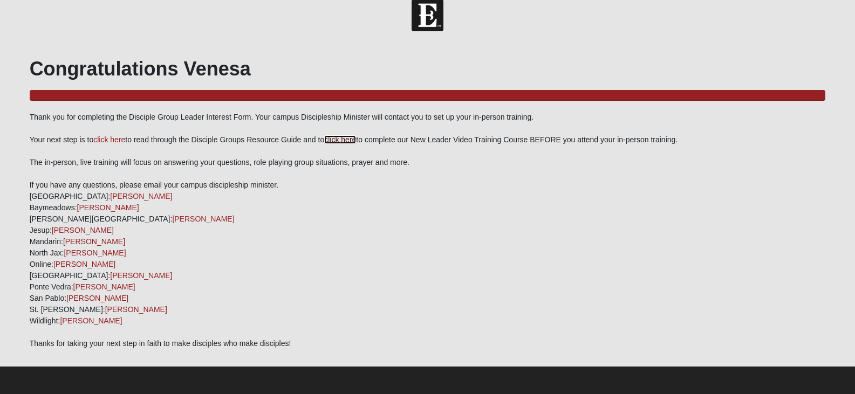
click at [344, 139] on link "click here" at bounding box center [340, 139] width 32 height 9
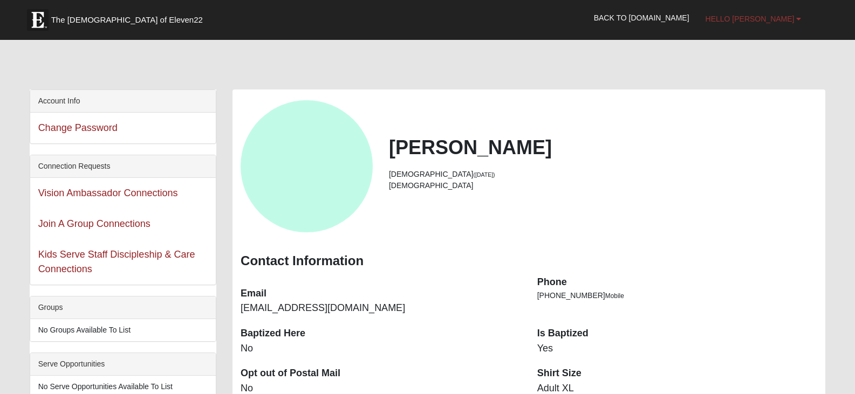
click at [765, 23] on link "Hello [PERSON_NAME]" at bounding box center [754, 18] width 112 height 27
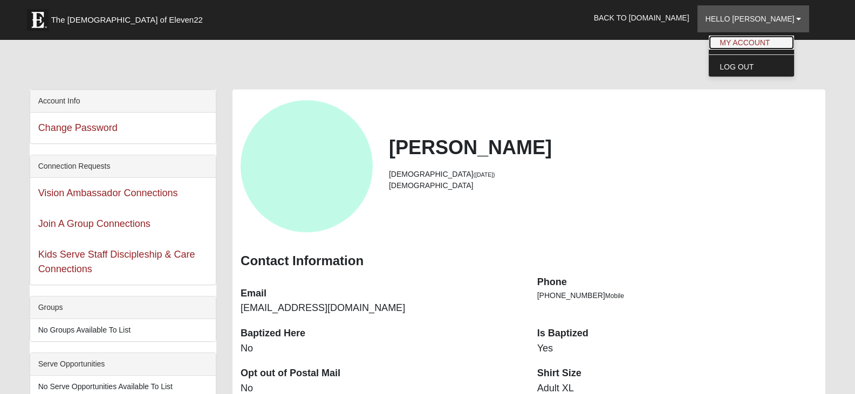
click at [758, 46] on link "My Account" at bounding box center [751, 43] width 85 height 14
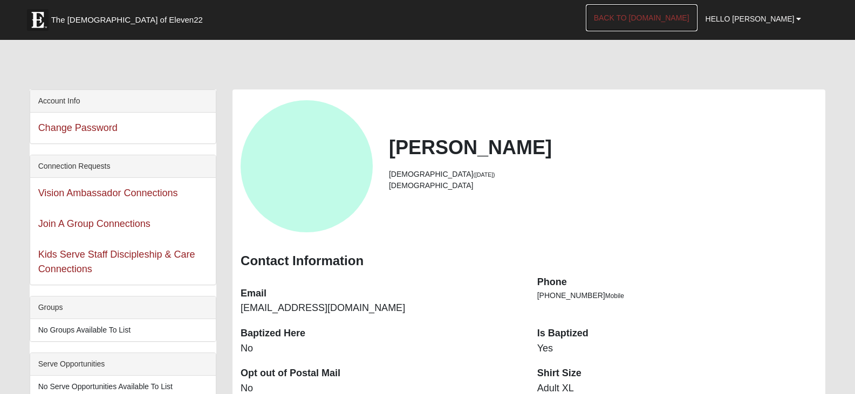
click at [667, 21] on link "Back to [DOMAIN_NAME]" at bounding box center [642, 17] width 112 height 27
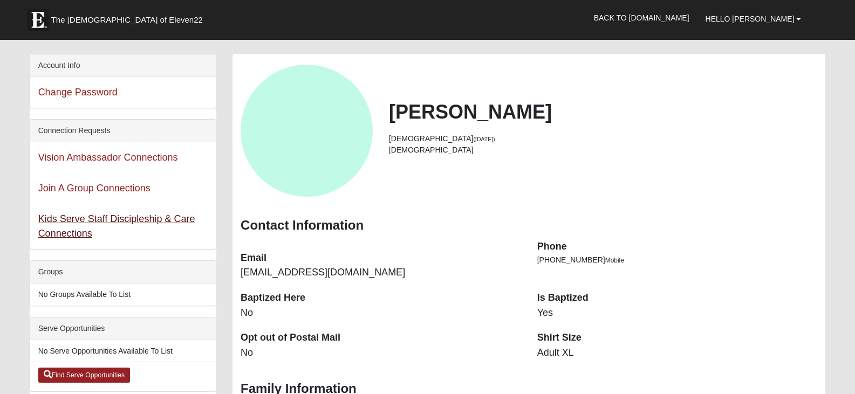
scroll to position [54, 0]
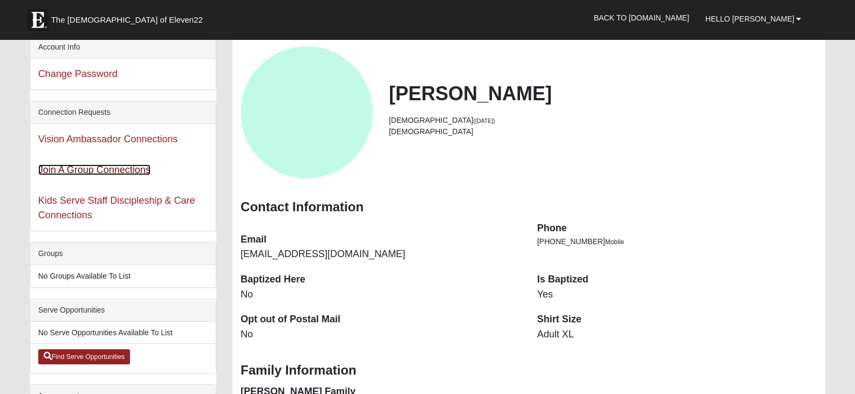
click at [94, 171] on link "Join A Group Connections" at bounding box center [94, 170] width 112 height 11
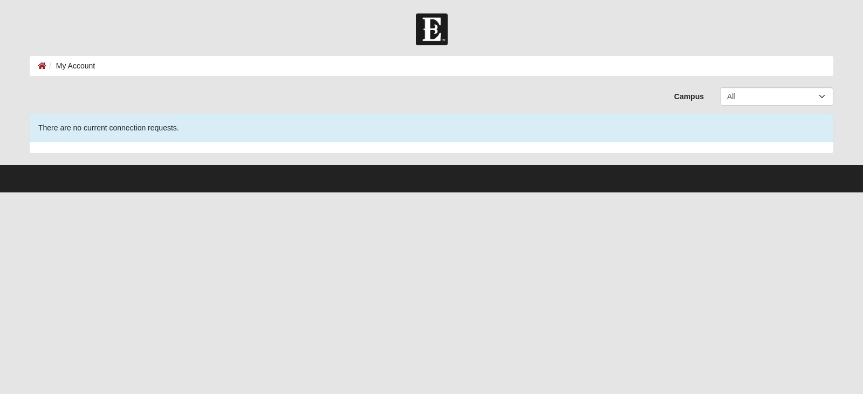
click at [81, 72] on ol "My Account" at bounding box center [432, 66] width 804 height 20
click at [87, 69] on li "My Account" at bounding box center [70, 65] width 49 height 11
click at [814, 96] on select "All Arlington Baymeadows Eleven22 Online [PERSON_NAME][GEOGRAPHIC_DATA] Jesup […" at bounding box center [776, 96] width 113 height 18
select select "20"
click at [720, 87] on select "All Arlington Baymeadows Eleven22 Online [PERSON_NAME][GEOGRAPHIC_DATA] Jesup […" at bounding box center [776, 96] width 113 height 18
